Goal: Transaction & Acquisition: Book appointment/travel/reservation

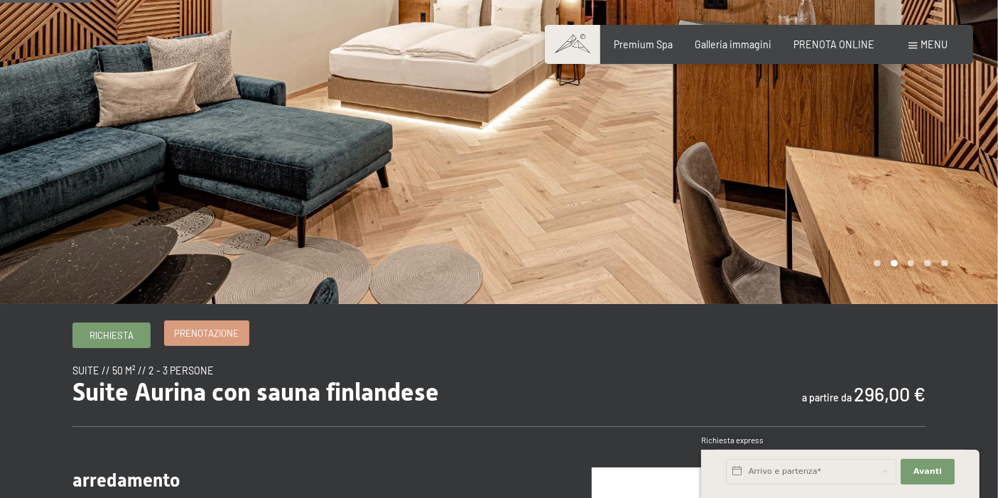
click at [201, 332] on span "Prenotazione" at bounding box center [206, 333] width 65 height 13
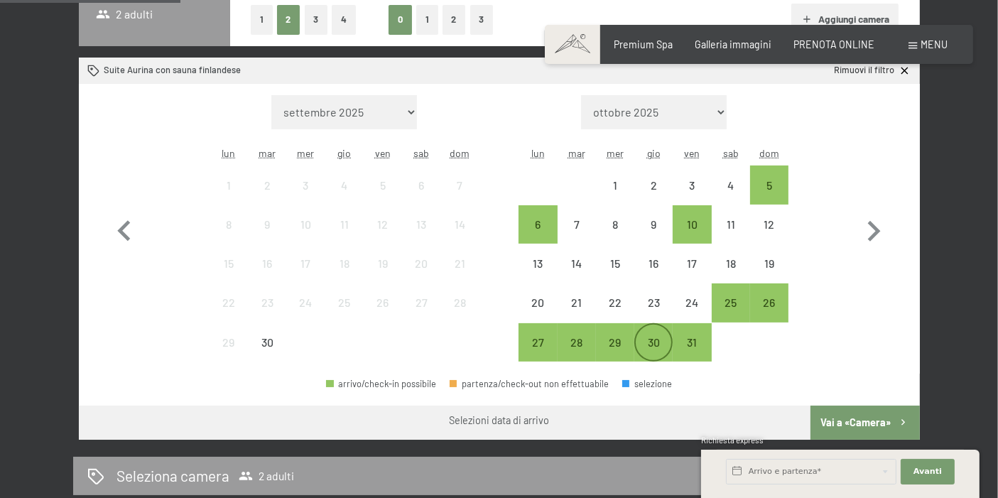
scroll to position [394, 0]
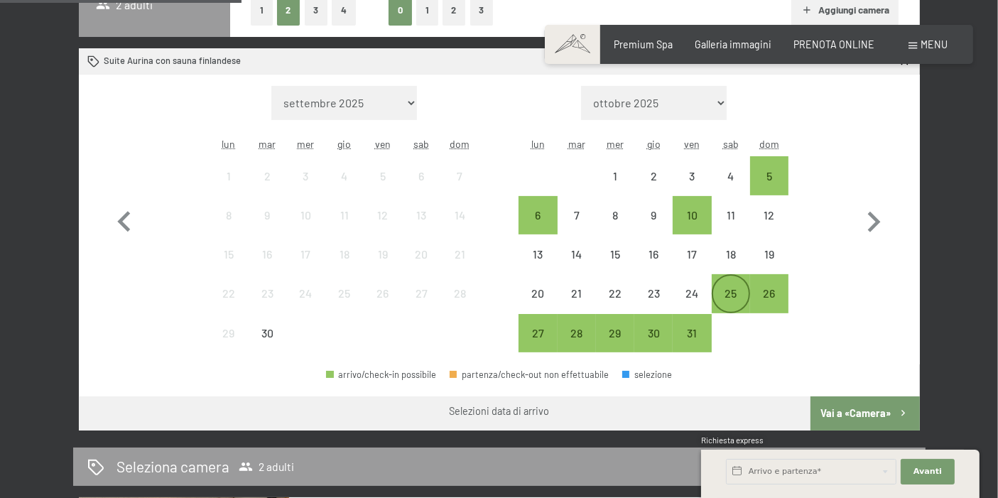
click at [735, 293] on div "25" at bounding box center [731, 306] width 36 height 36
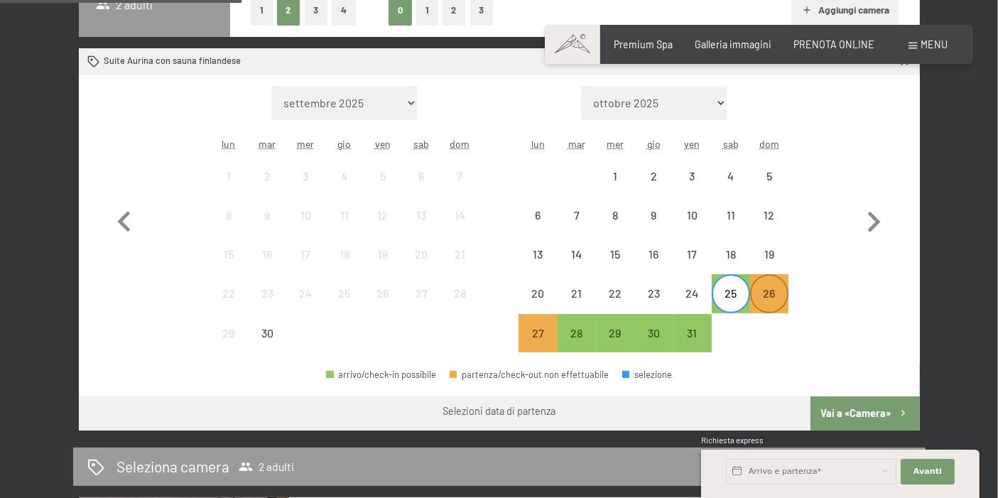
click at [762, 296] on div "26" at bounding box center [769, 306] width 36 height 36
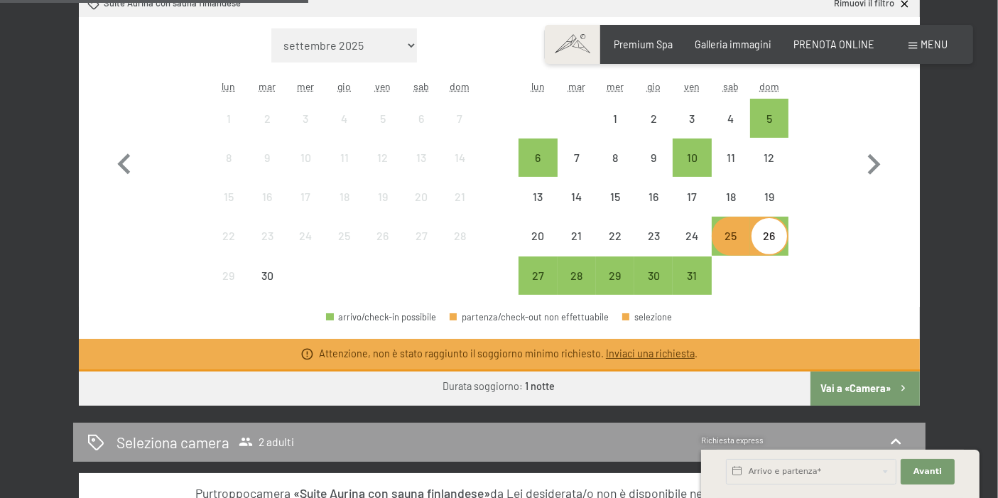
scroll to position [473, 0]
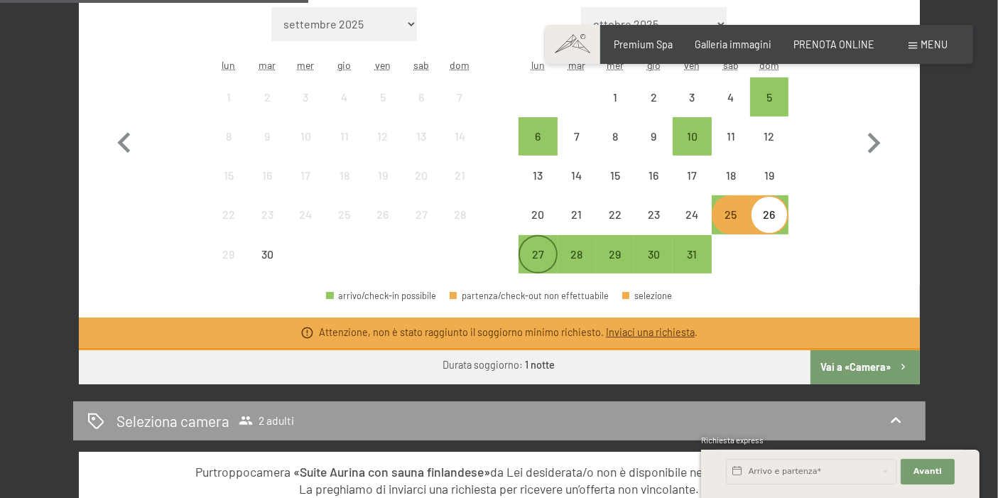
click at [536, 261] on div "27" at bounding box center [538, 267] width 36 height 36
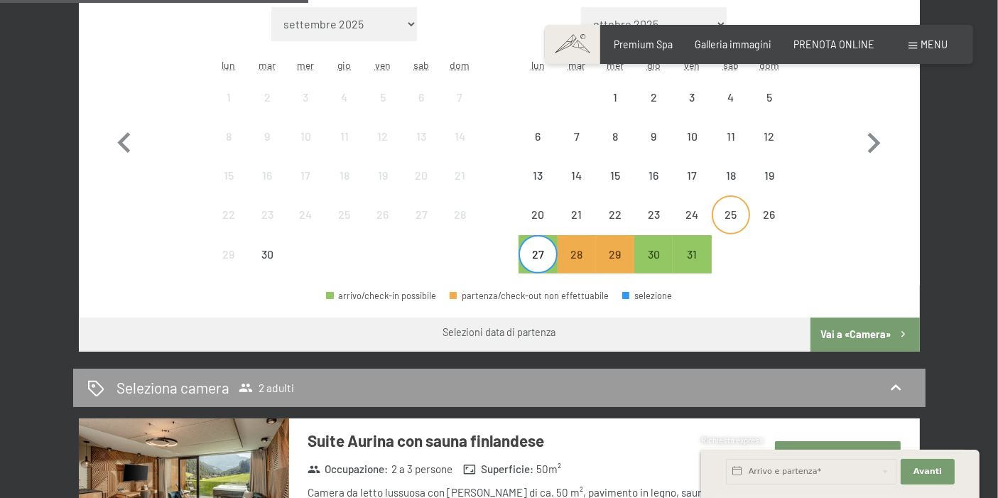
click at [735, 214] on div "25" at bounding box center [731, 227] width 36 height 36
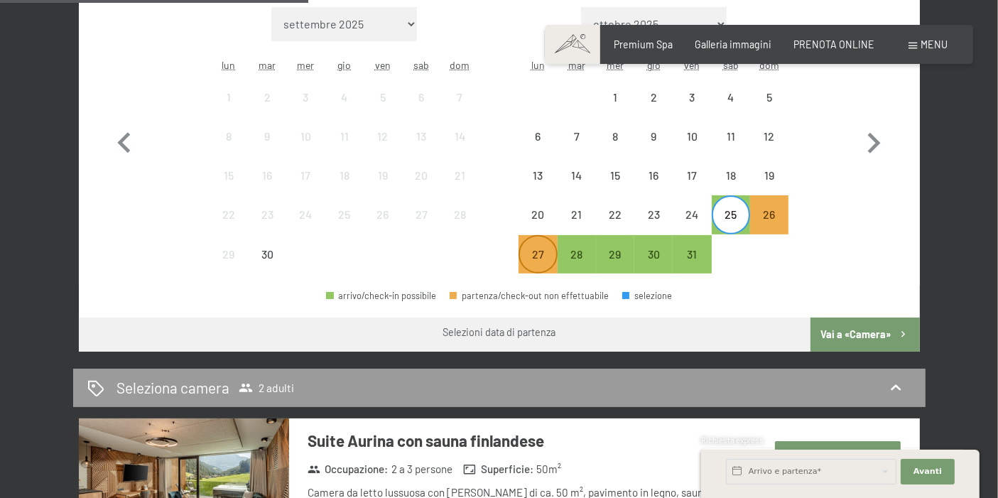
click at [523, 251] on div "27" at bounding box center [538, 267] width 36 height 36
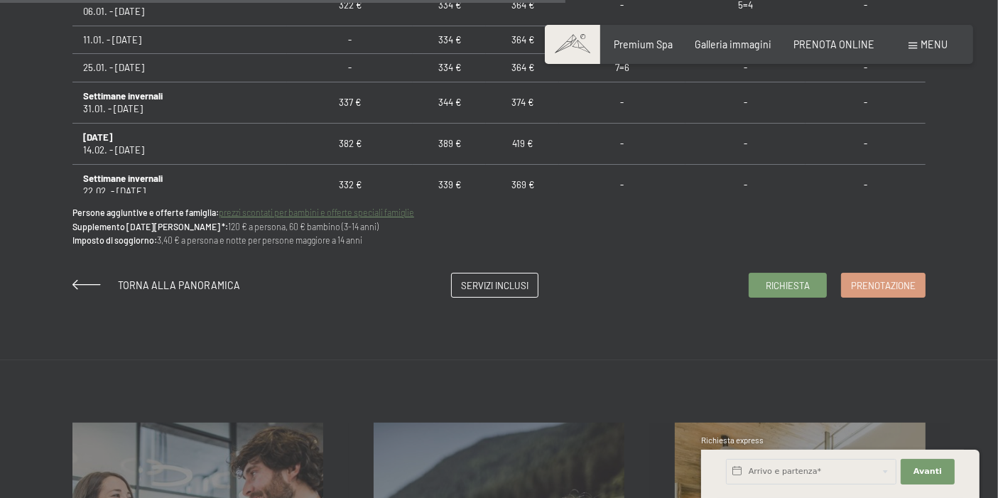
scroll to position [1105, 0]
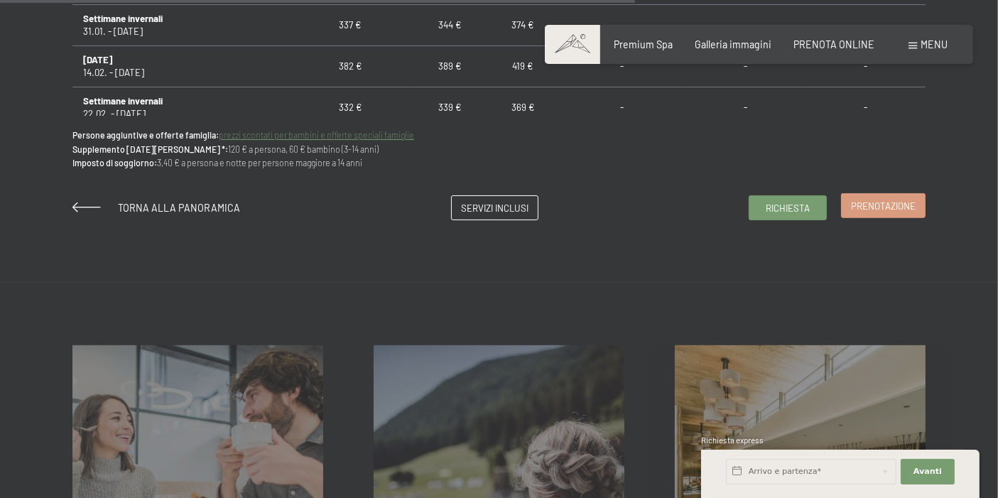
click at [864, 206] on span "Prenotazione" at bounding box center [883, 206] width 65 height 13
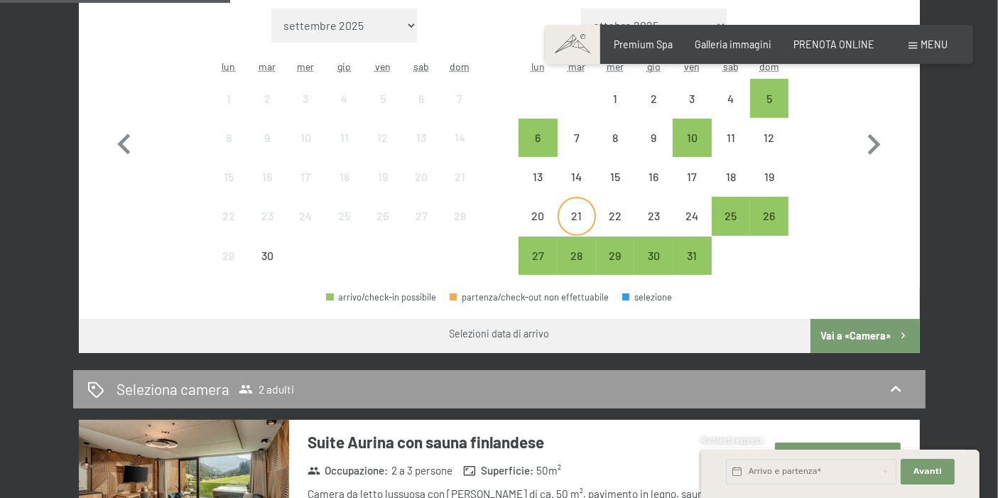
scroll to position [473, 0]
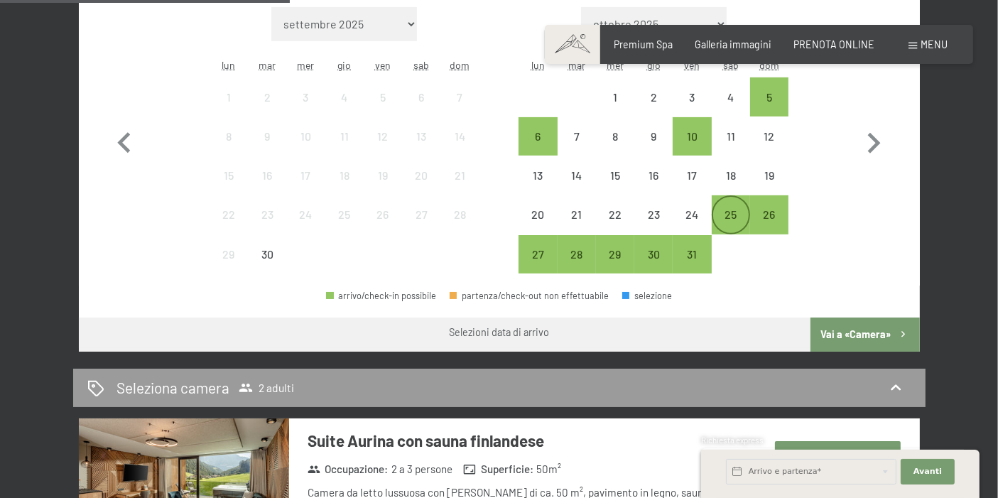
click at [732, 206] on div "25" at bounding box center [731, 215] width 36 height 36
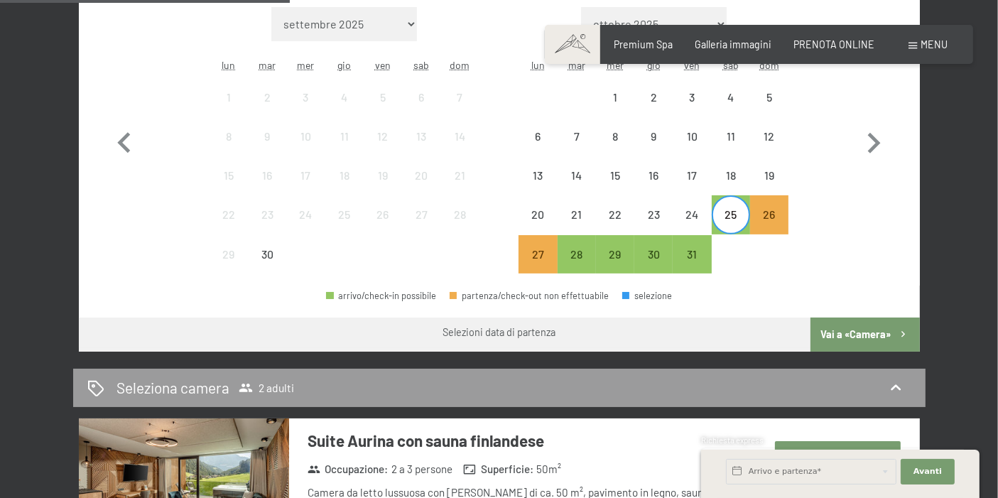
drag, startPoint x: 546, startPoint y: 251, endPoint x: 555, endPoint y: 305, distance: 54.7
click at [555, 305] on div "Mese/anno settembre 2025 ottobre 2025 novembre 2025 dicembre 2025 gennaio 2026 …" at bounding box center [499, 174] width 841 height 356
click at [562, 254] on div "28" at bounding box center [577, 267] width 36 height 36
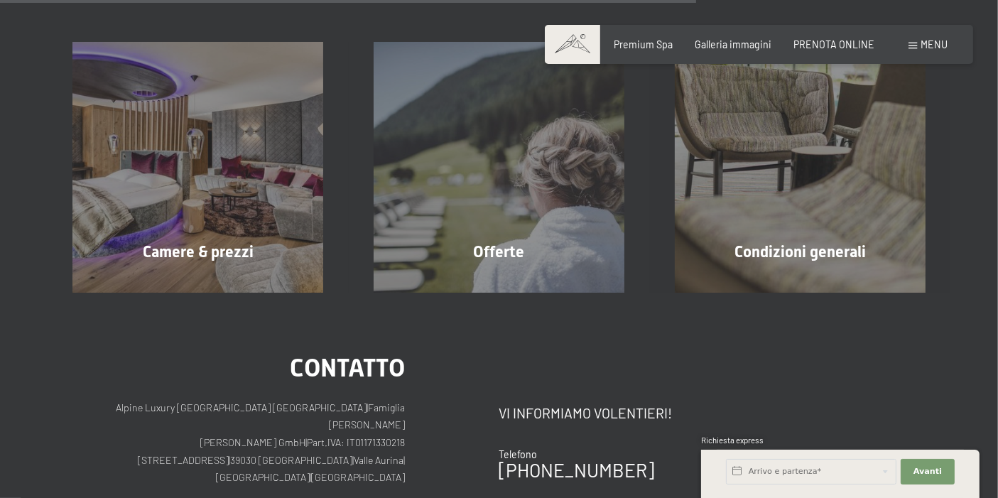
scroll to position [1262, 0]
